Goal: Information Seeking & Learning: Learn about a topic

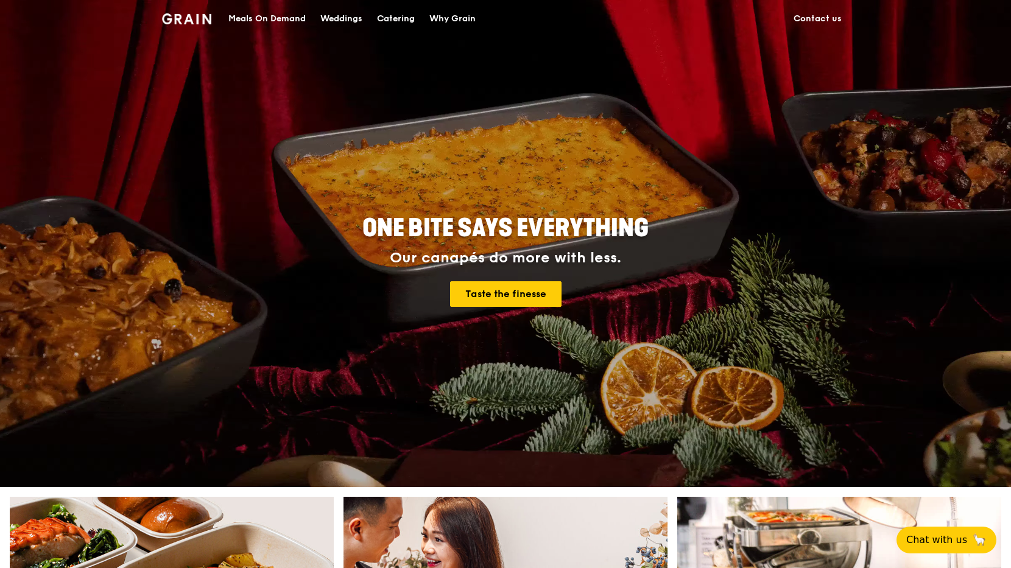
click at [284, 16] on div "Meals On Demand" at bounding box center [266, 19] width 77 height 37
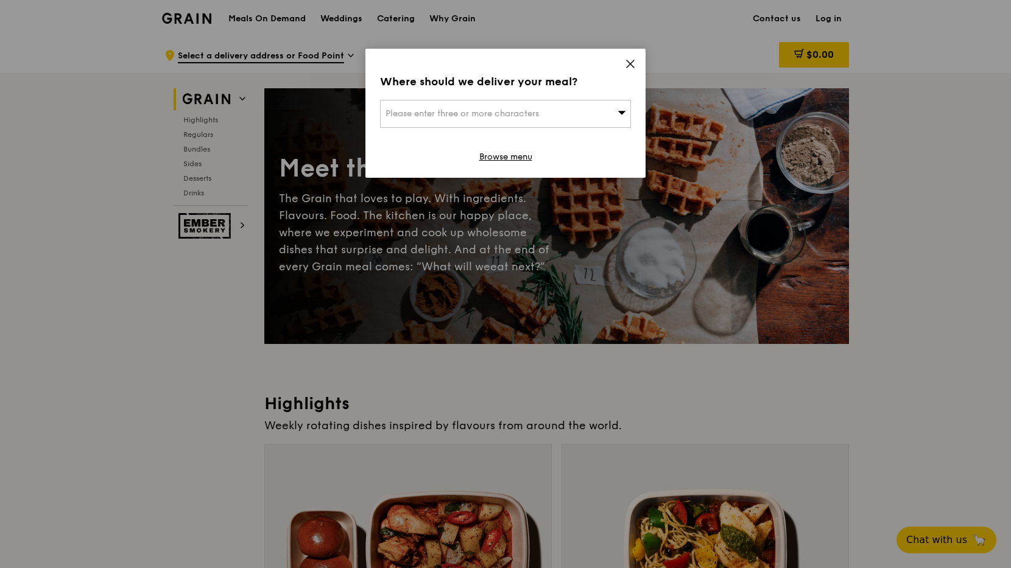
click at [629, 74] on div "Where should we deliver your meal?" at bounding box center [505, 81] width 251 height 17
click at [629, 66] on icon at bounding box center [630, 63] width 11 height 11
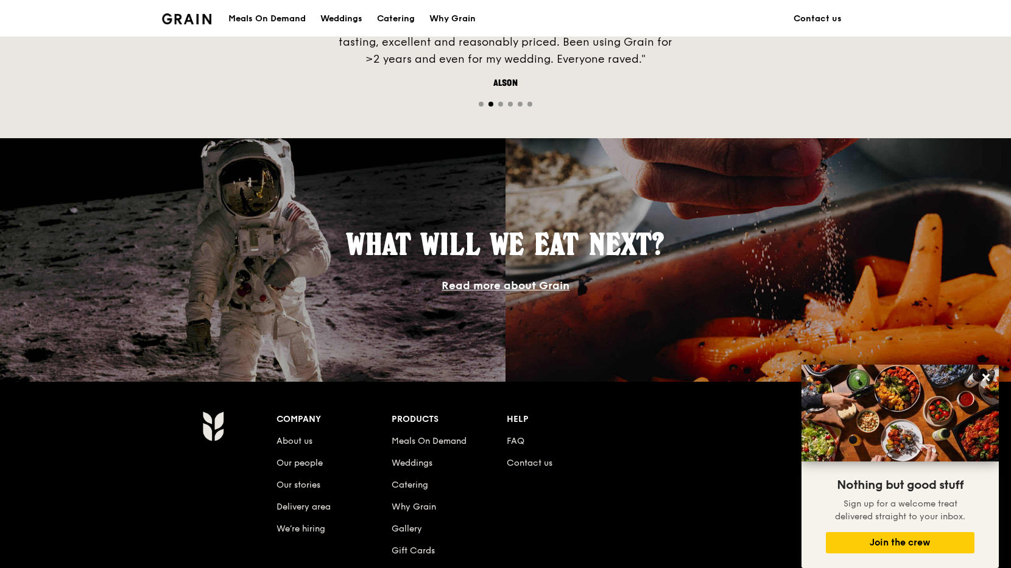
scroll to position [875, 0]
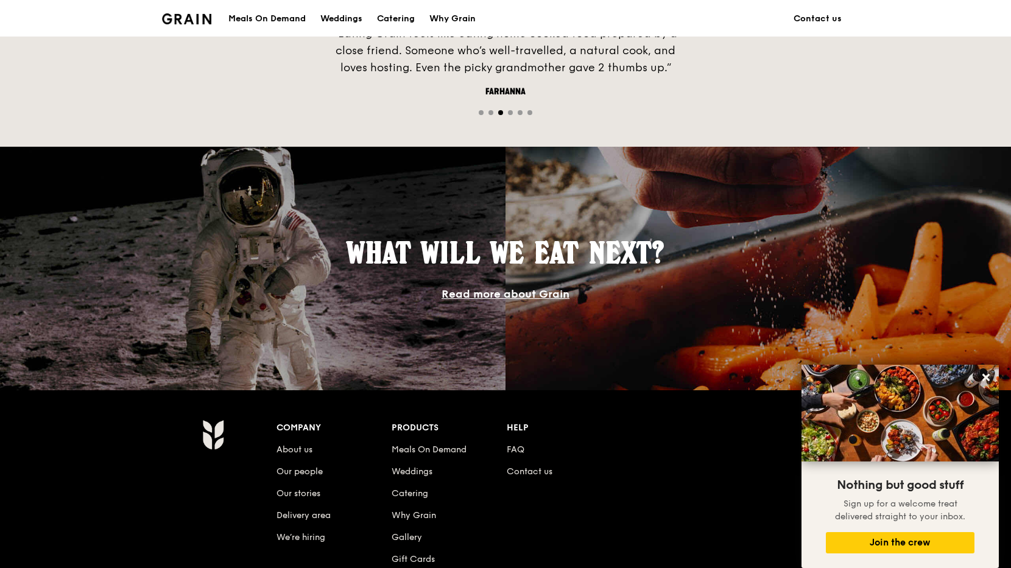
click at [480, 299] on link "Read more about Grain" at bounding box center [506, 294] width 128 height 13
